Goal: Transaction & Acquisition: Subscribe to service/newsletter

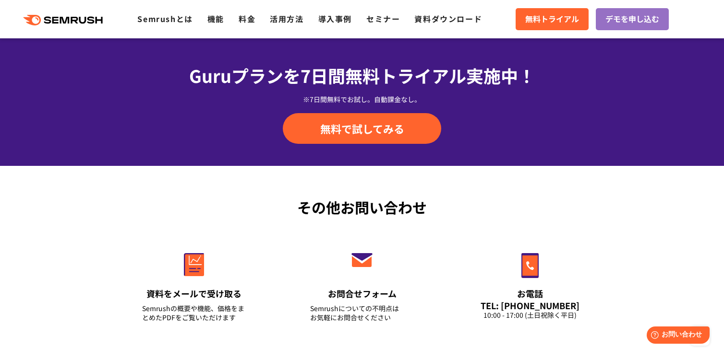
scroll to position [3435, 0]
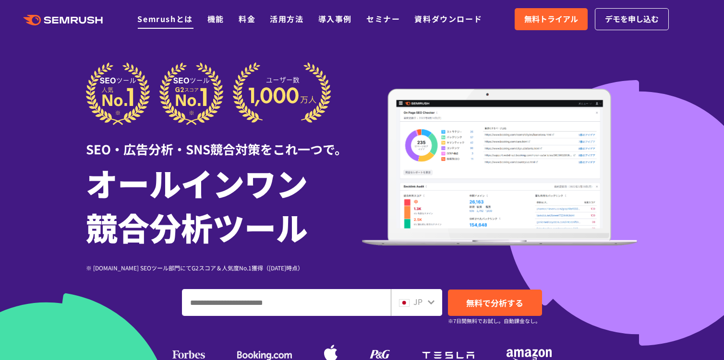
click at [174, 22] on link "Semrushとは" at bounding box center [164, 19] width 55 height 12
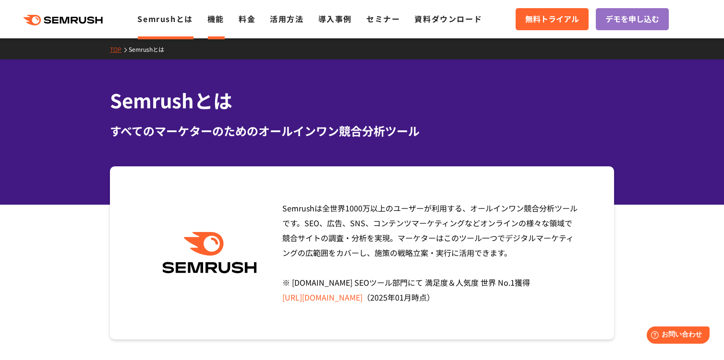
click at [216, 23] on link "機能" at bounding box center [215, 19] width 17 height 12
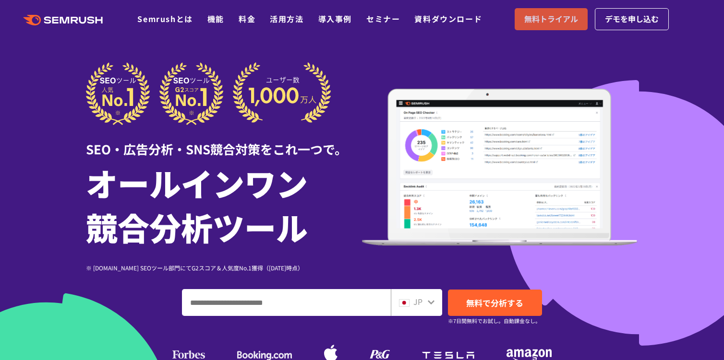
click at [558, 22] on span "無料トライアル" at bounding box center [551, 19] width 54 height 12
click at [636, 22] on span "デモを申し込む" at bounding box center [632, 19] width 54 height 12
